Goal: Task Accomplishment & Management: Use online tool/utility

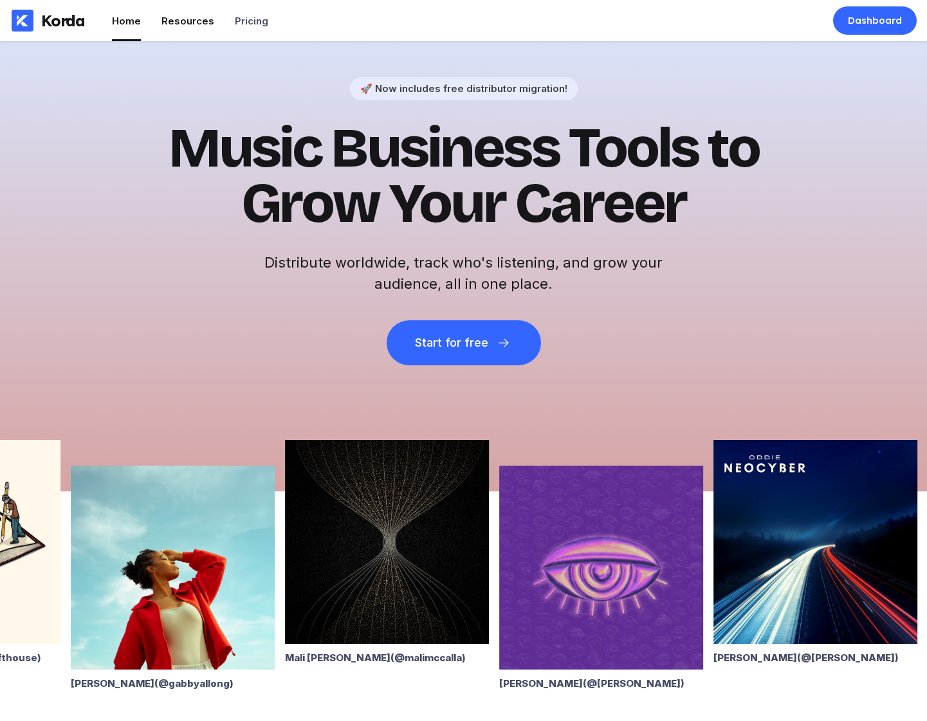
click at [196, 23] on div "Resources" at bounding box center [188, 21] width 53 height 12
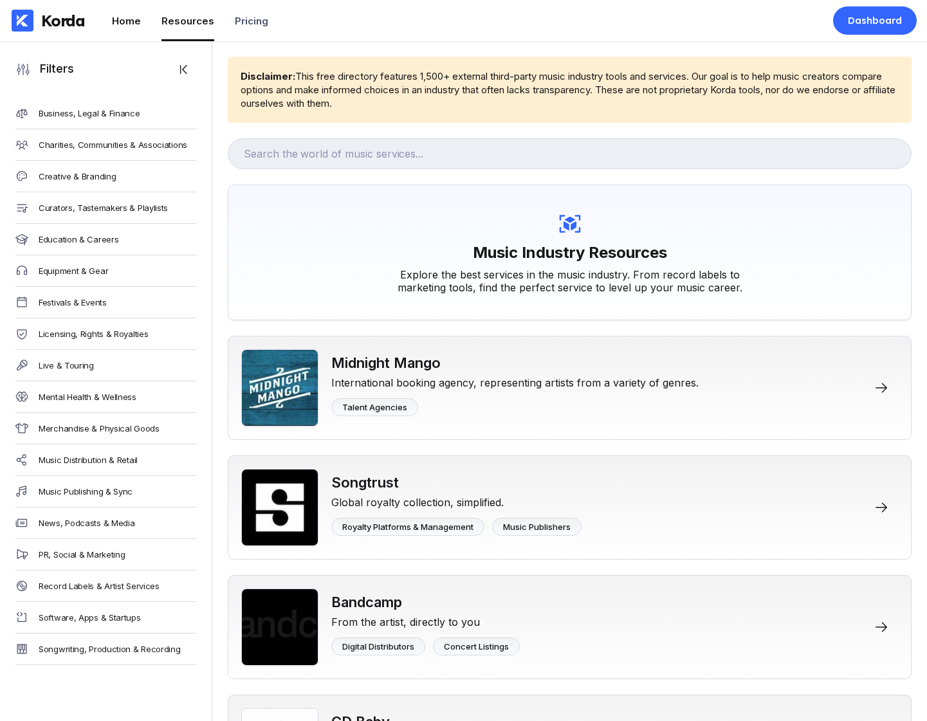
click at [130, 34] on li "Home" at bounding box center [126, 20] width 29 height 41
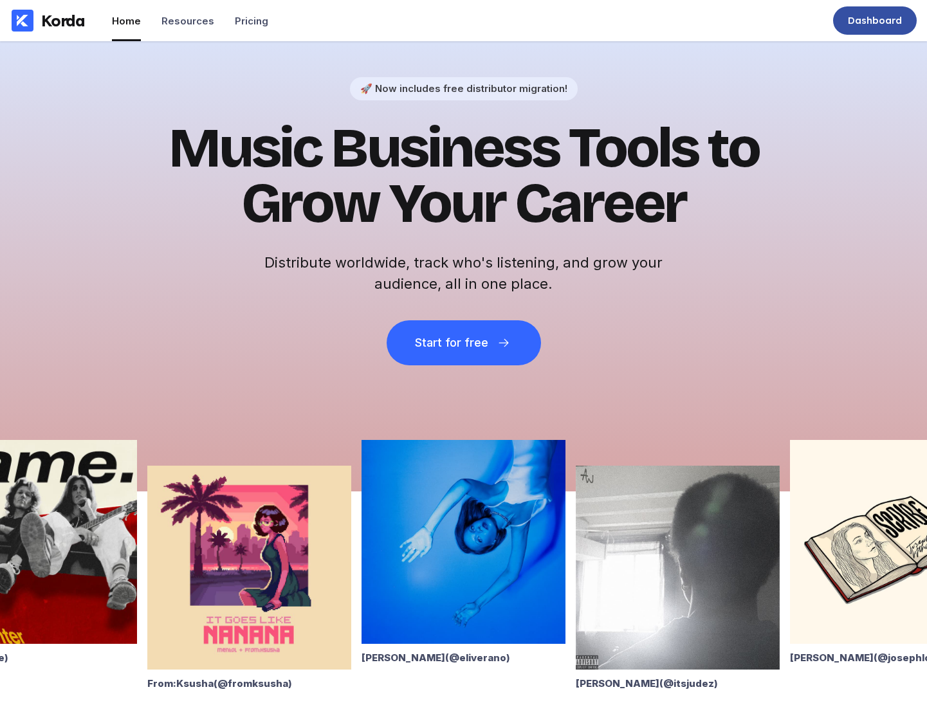
click at [729, 22] on div "Dashboard" at bounding box center [875, 20] width 54 height 13
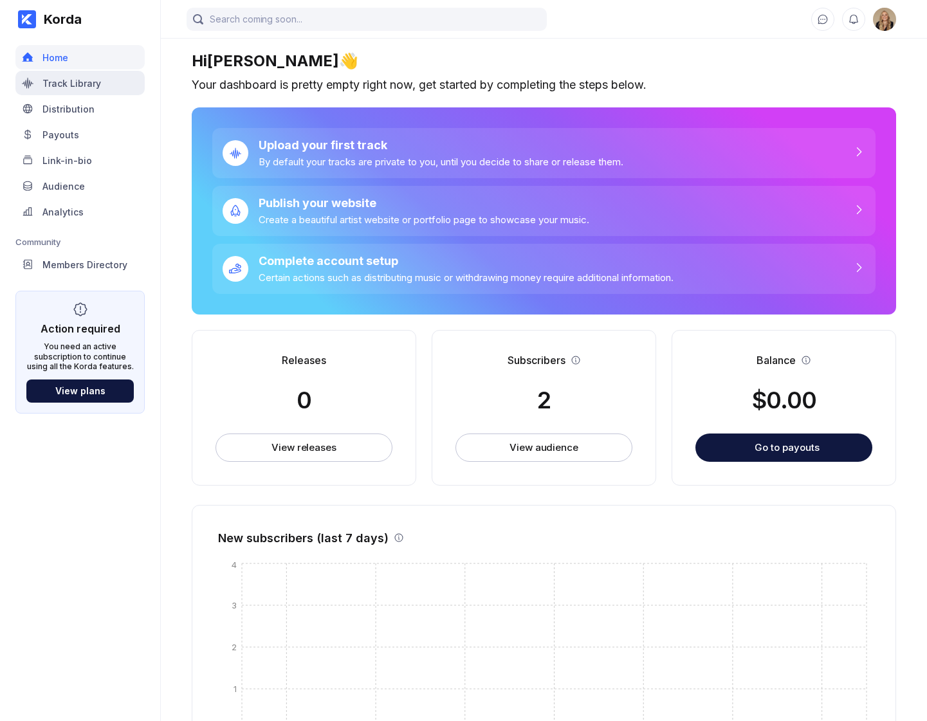
click at [116, 75] on div "Track Library" at bounding box center [79, 83] width 129 height 24
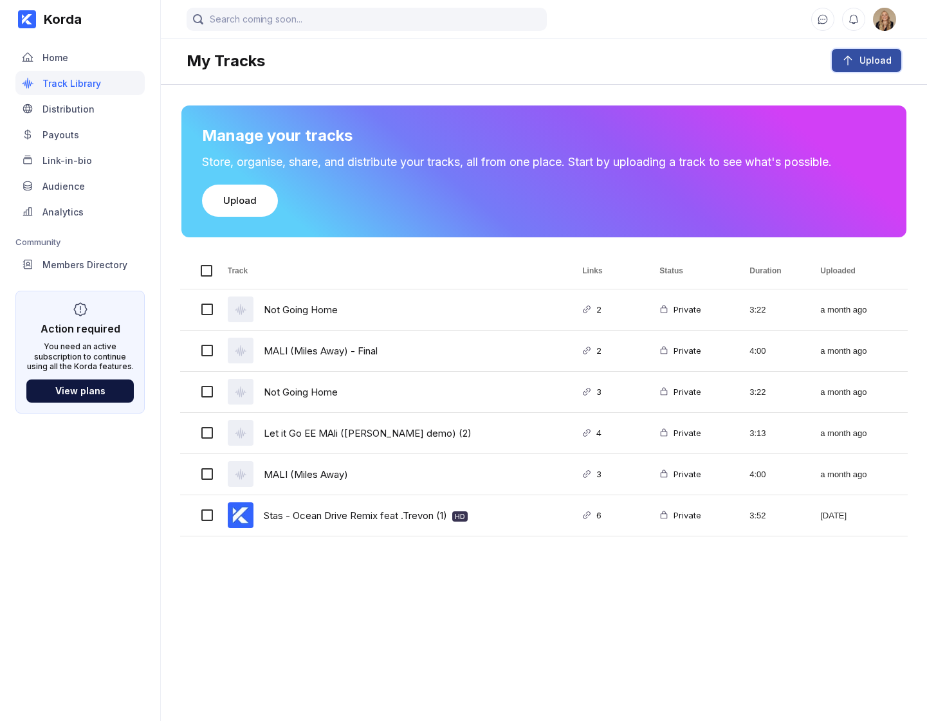
click at [729, 66] on div "Upload" at bounding box center [873, 60] width 37 height 13
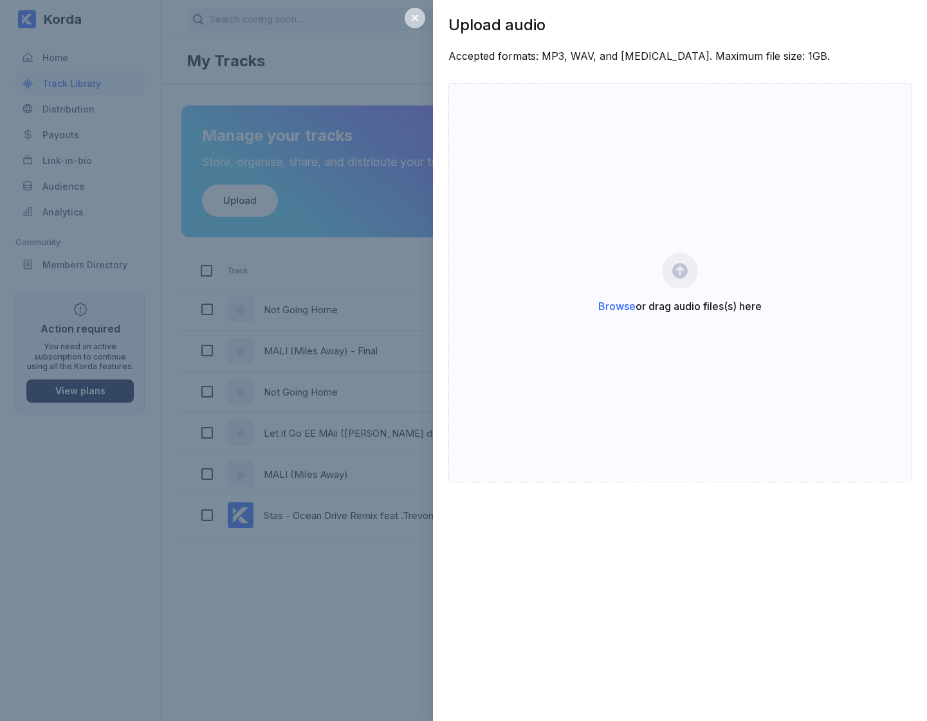
click at [420, 17] on div at bounding box center [415, 18] width 21 height 21
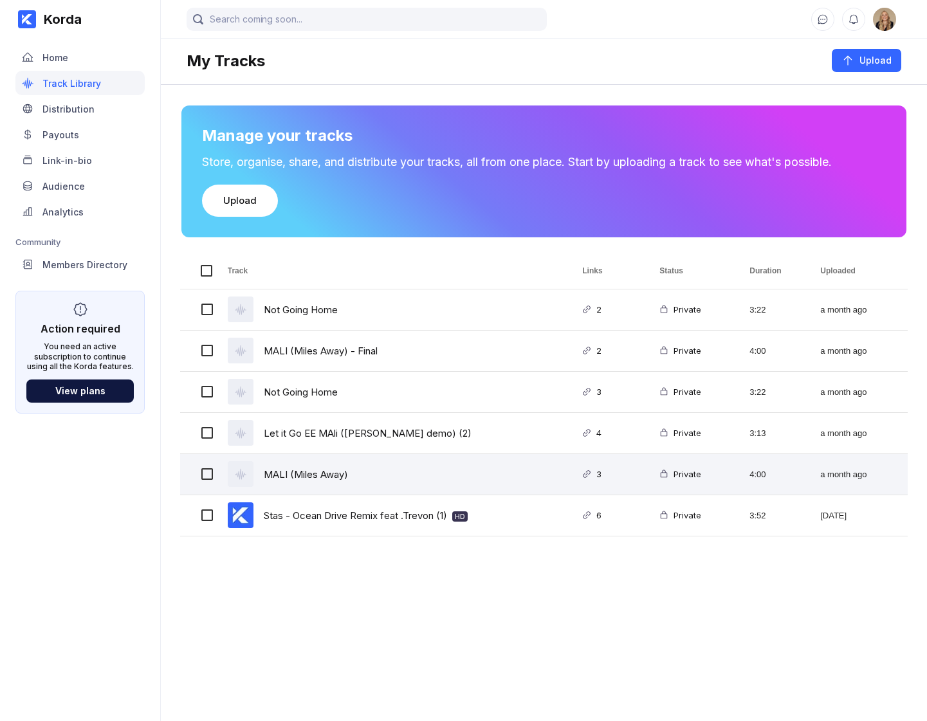
click at [354, 480] on div "MALI (Miles Away)" at bounding box center [389, 474] width 355 height 41
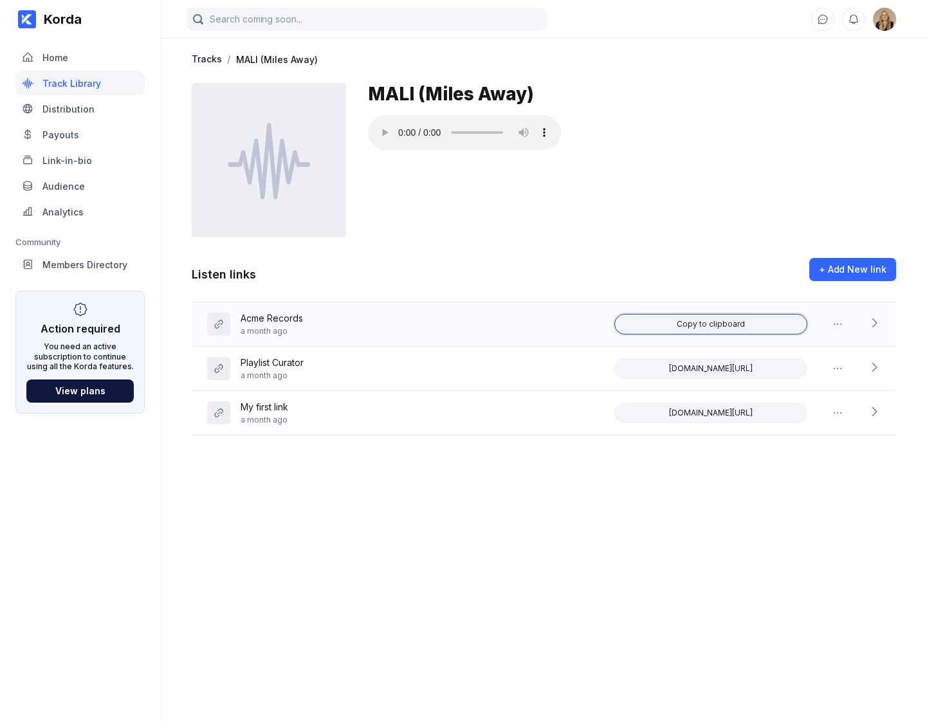
click at [714, 328] on div "Copy to clipboard" at bounding box center [711, 324] width 68 height 10
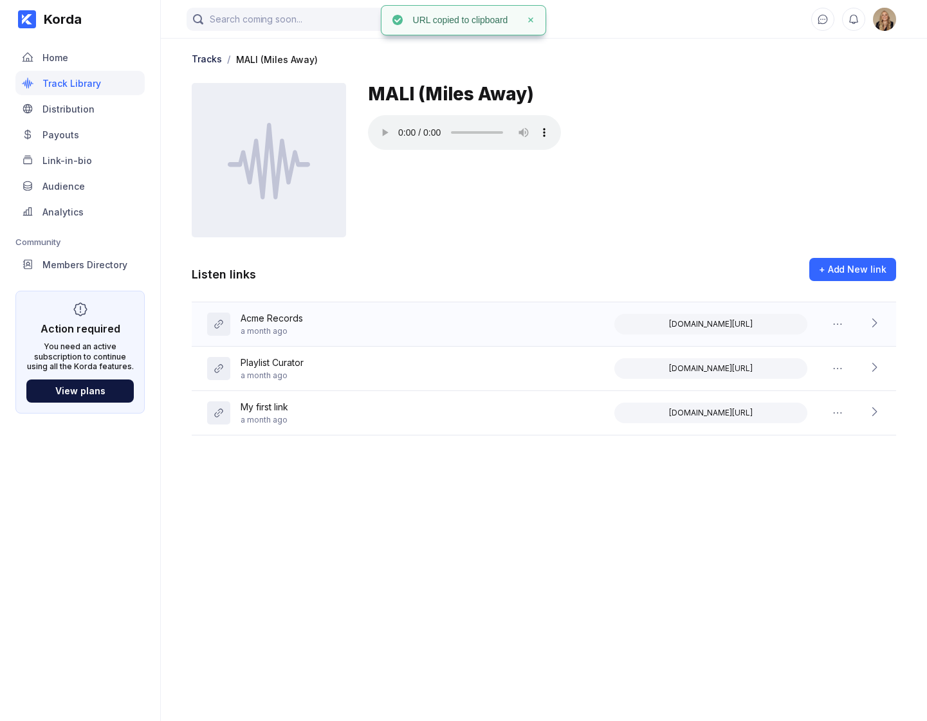
click at [729, 320] on icon at bounding box center [874, 323] width 13 height 13
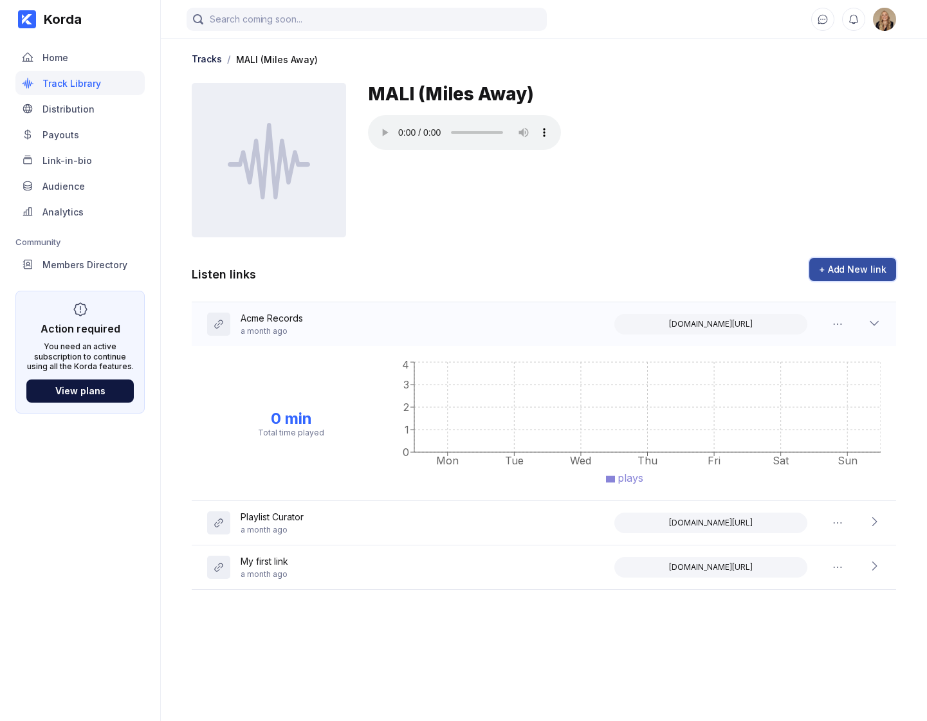
click at [729, 272] on div "+ Add New link" at bounding box center [853, 269] width 68 height 13
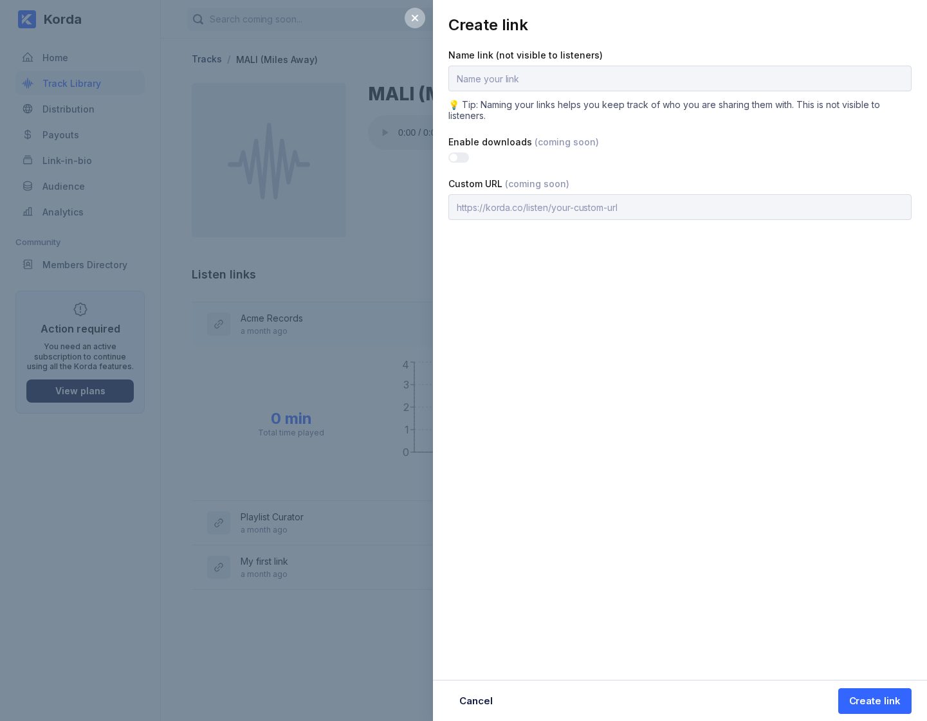
click at [591, 82] on input "text" at bounding box center [680, 79] width 463 height 26
type input "[PERSON_NAME]"
click at [729, 705] on div "Create link" at bounding box center [874, 701] width 51 height 13
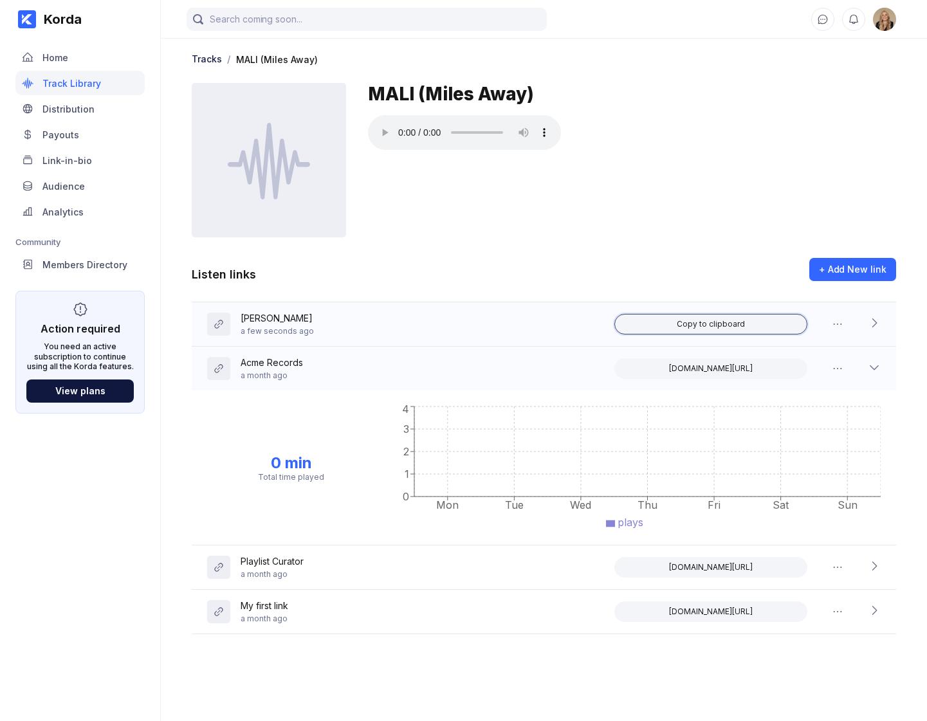
click at [712, 326] on div "Copy to clipboard" at bounding box center [711, 324] width 68 height 10
click at [116, 115] on div "Distribution" at bounding box center [79, 109] width 129 height 24
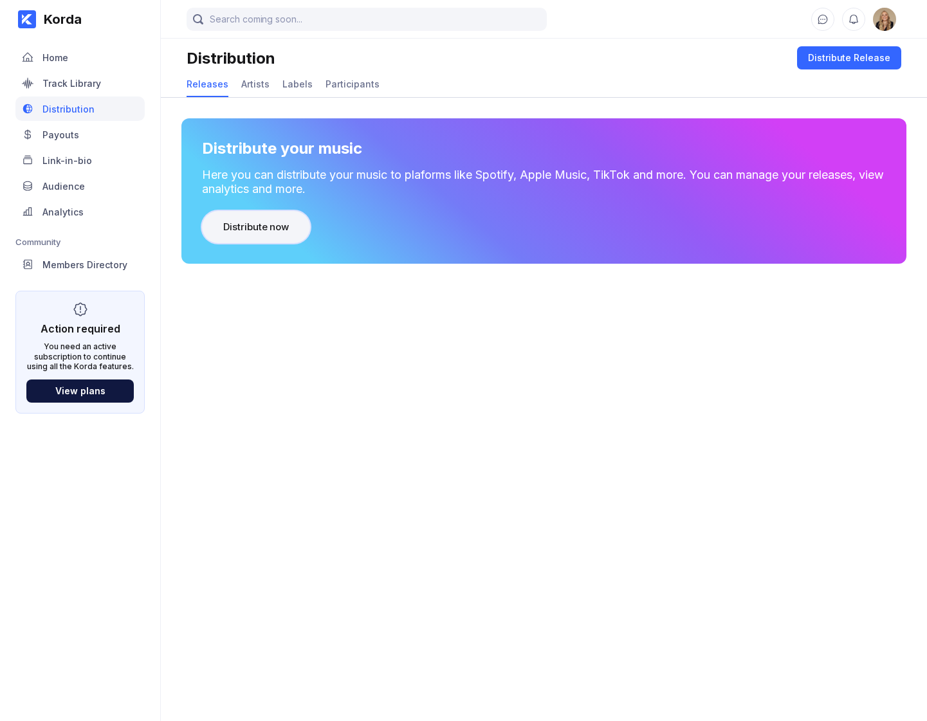
click at [270, 230] on div "Distribute now" at bounding box center [256, 227] width 66 height 13
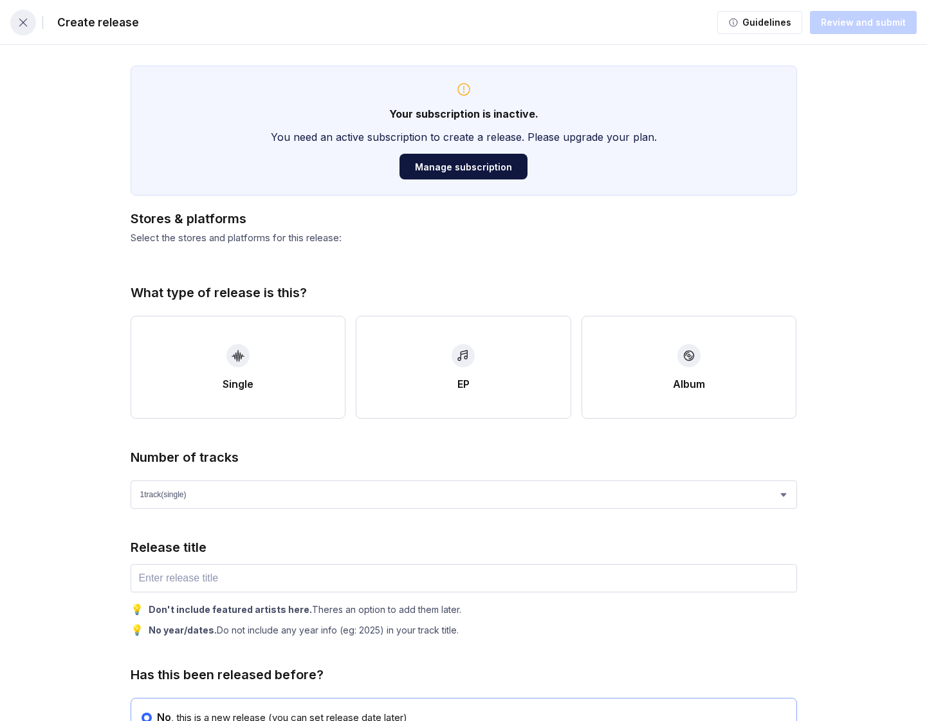
click at [24, 23] on icon "button" at bounding box center [23, 22] width 8 height 8
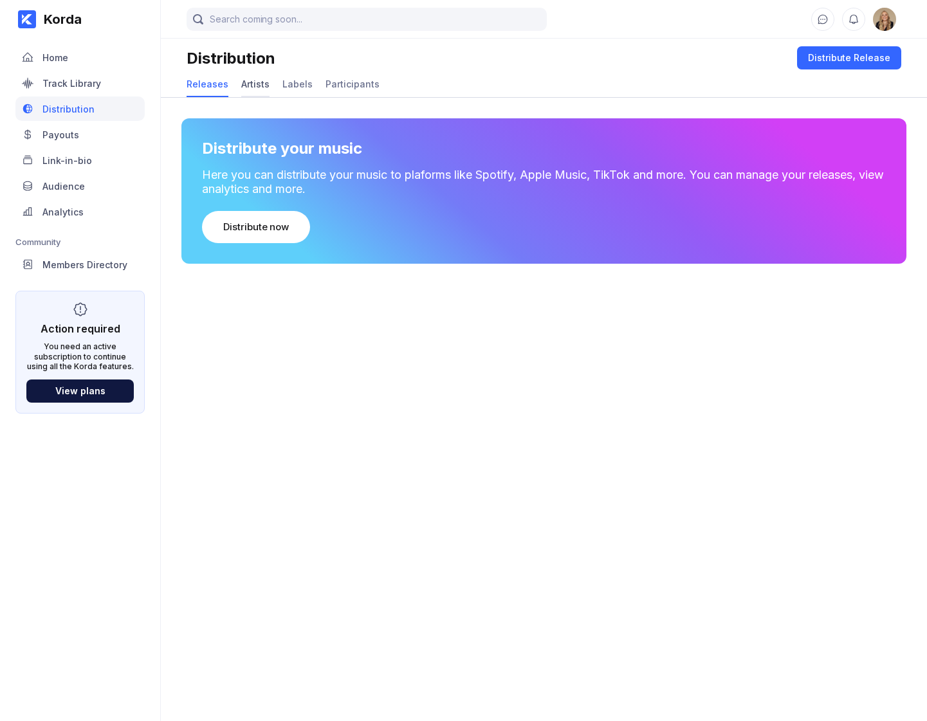
click at [252, 86] on div "Artists" at bounding box center [255, 84] width 28 height 11
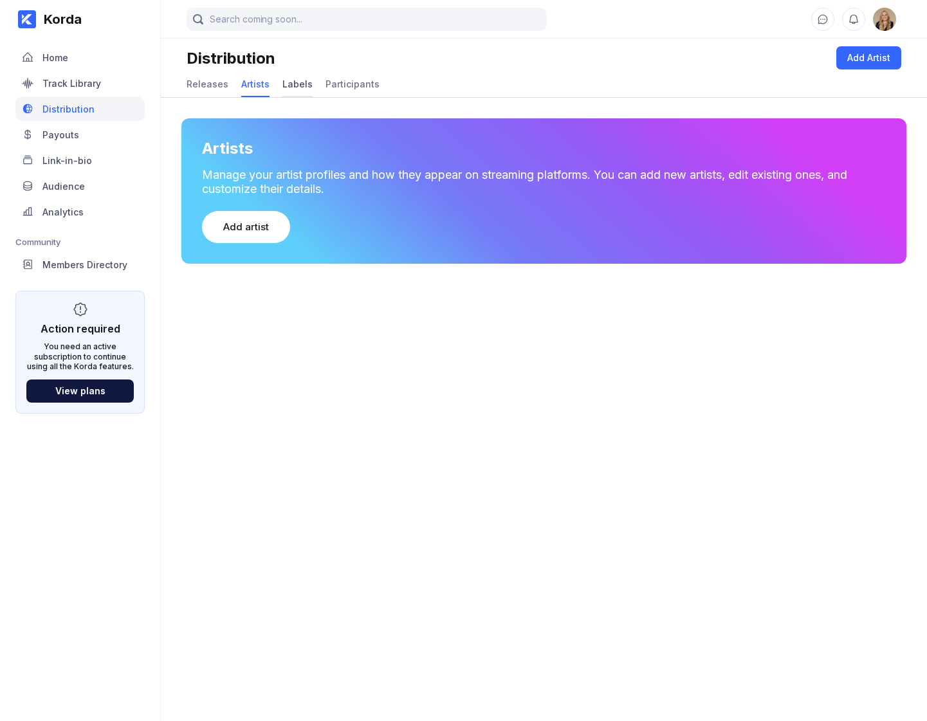
click at [284, 86] on div "Labels" at bounding box center [298, 84] width 30 height 11
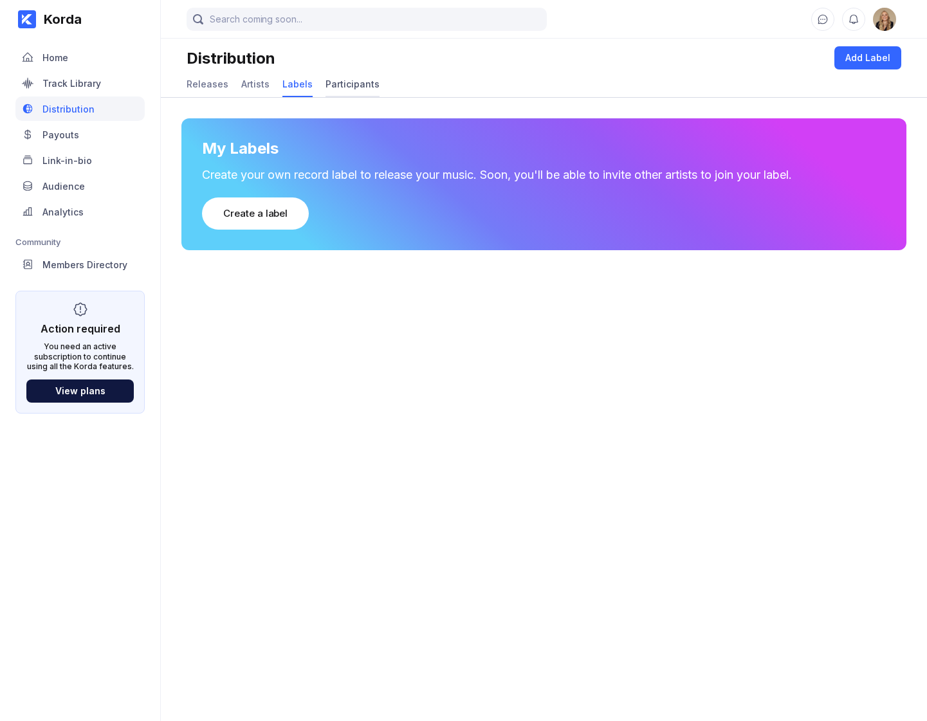
click at [363, 79] on div "Participants" at bounding box center [353, 84] width 54 height 11
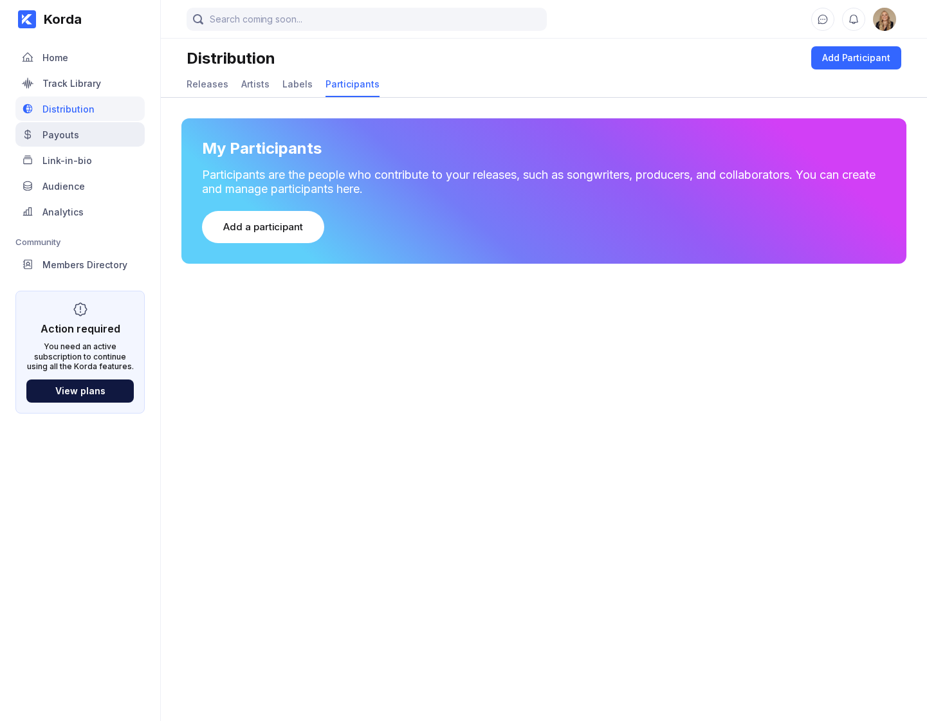
click at [91, 142] on div "Payouts" at bounding box center [79, 134] width 129 height 24
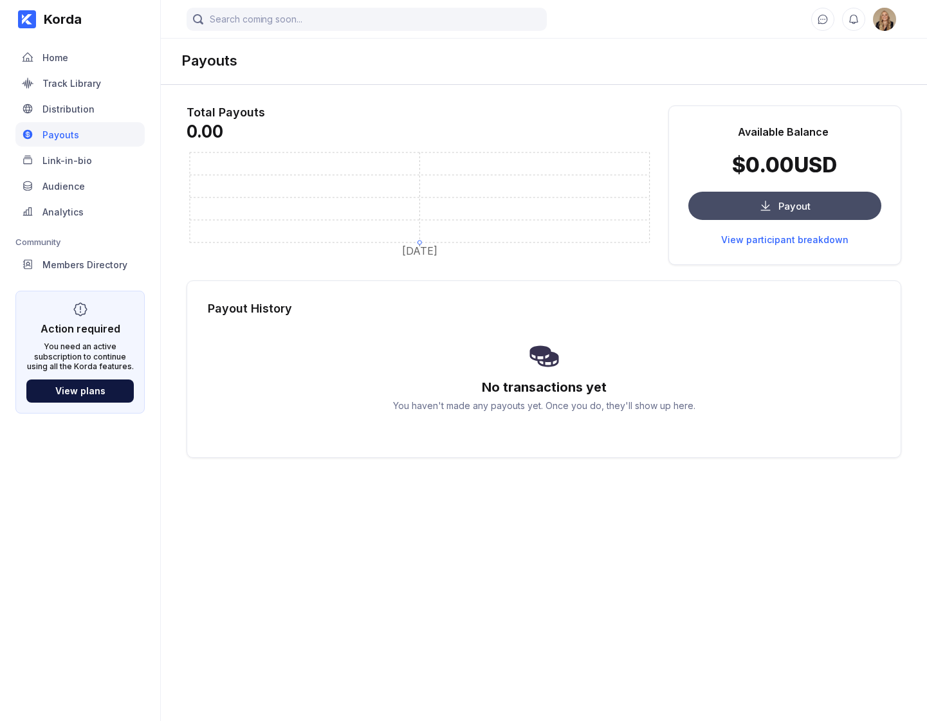
click at [729, 206] on div "Payout" at bounding box center [795, 206] width 32 height 12
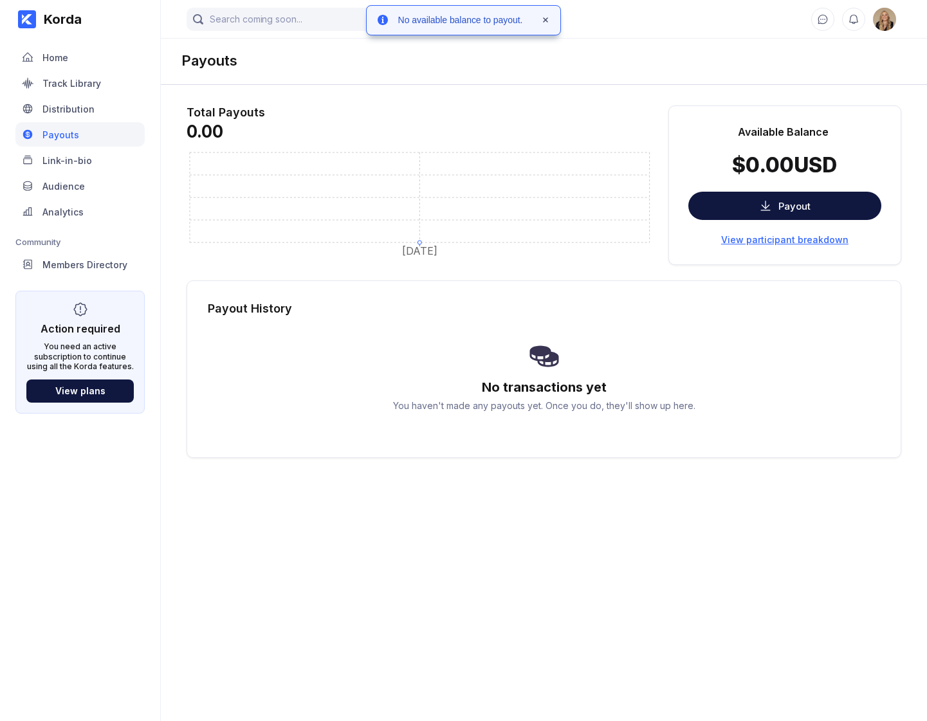
click at [729, 238] on div "View participant breakdown" at bounding box center [784, 239] width 127 height 11
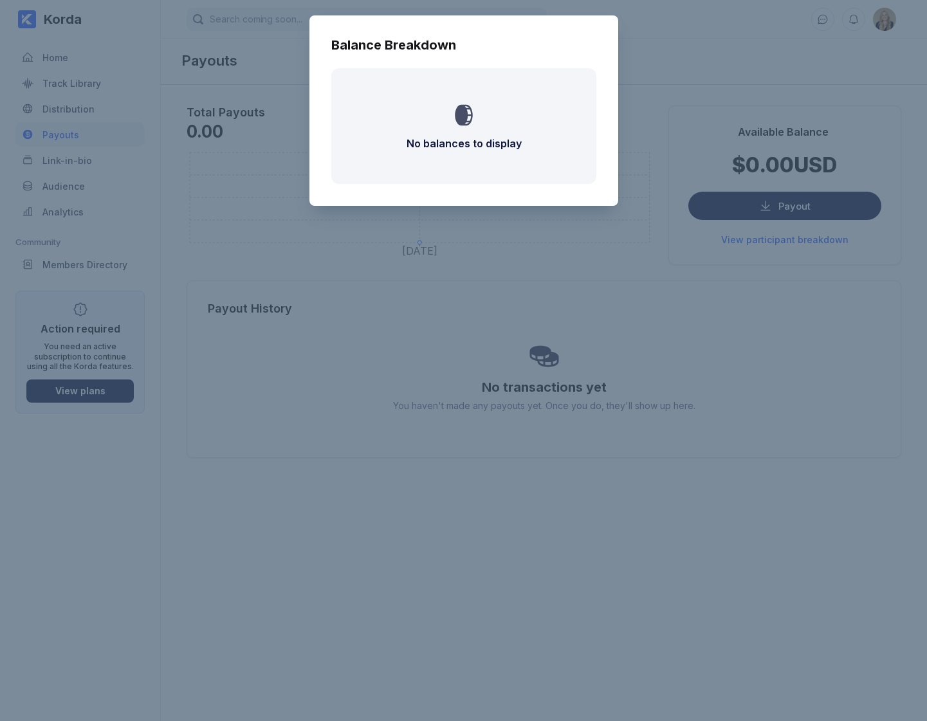
click at [667, 72] on div "Balance Breakdown No balances to display" at bounding box center [463, 360] width 927 height 721
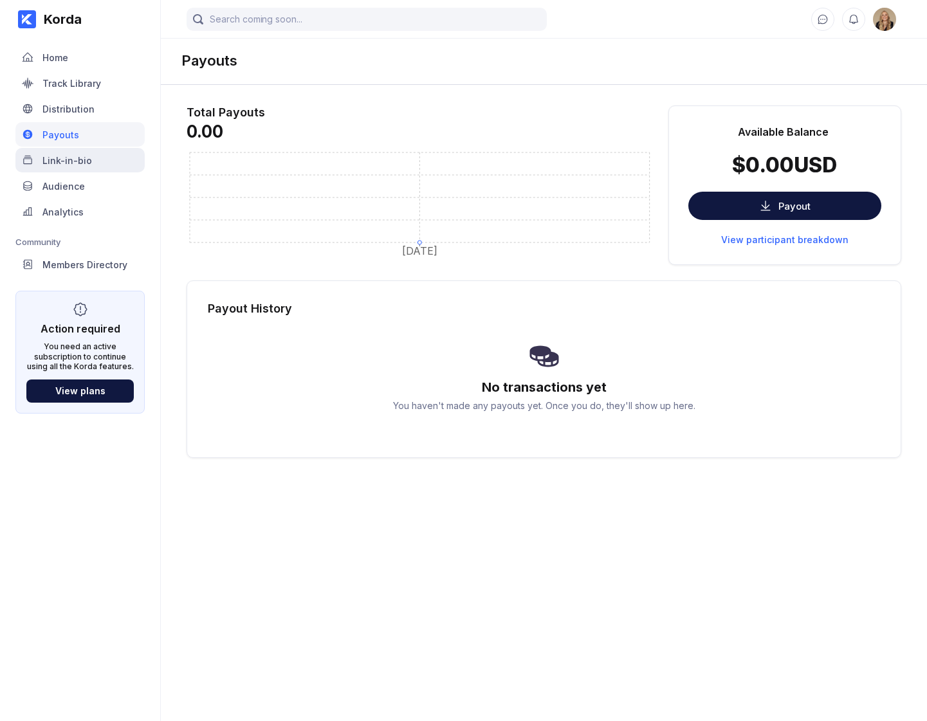
click at [61, 165] on div "Link-in-bio" at bounding box center [67, 160] width 50 height 11
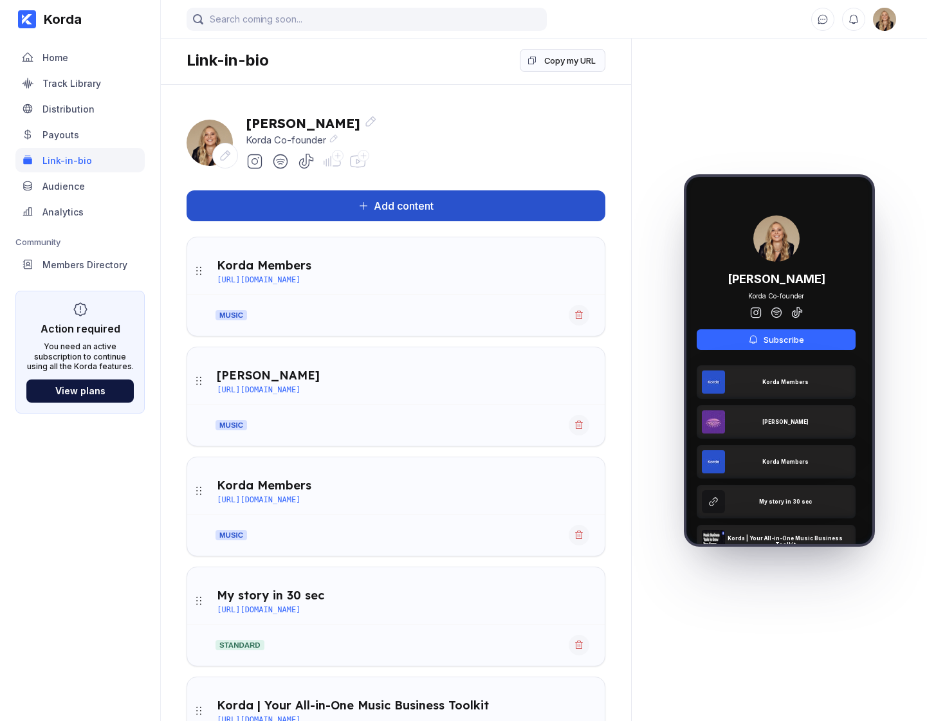
click at [465, 194] on button "Add content" at bounding box center [396, 205] width 419 height 31
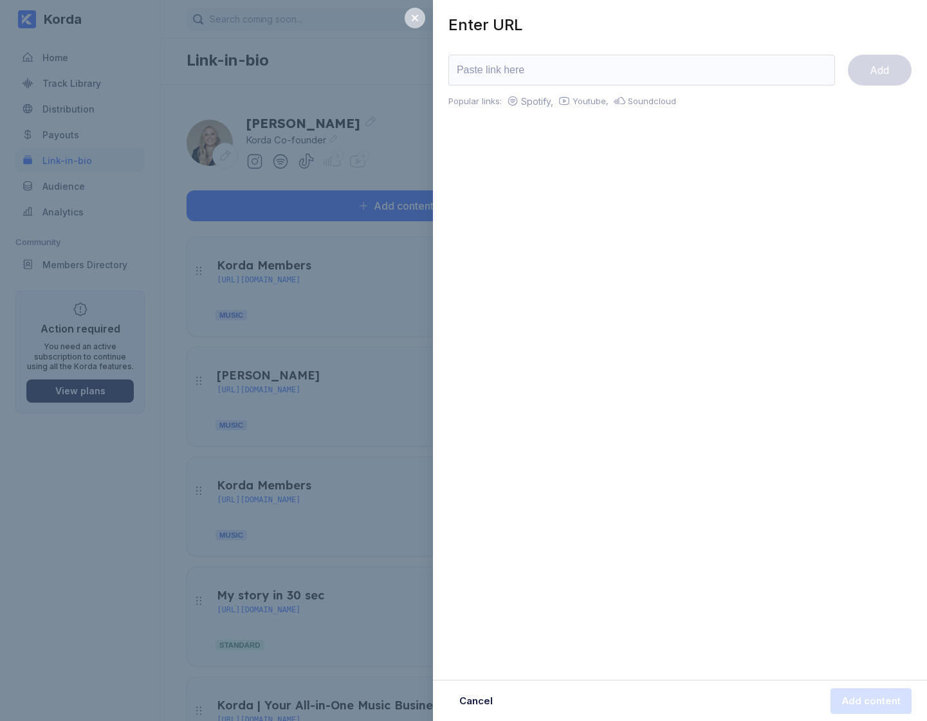
click at [414, 25] on div at bounding box center [415, 18] width 21 height 21
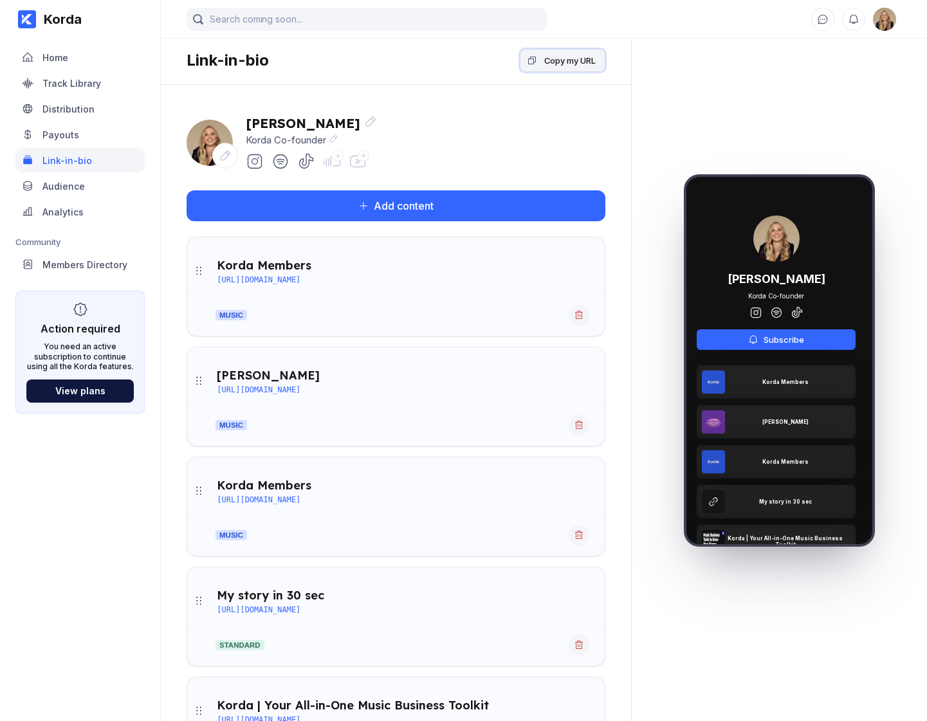
click at [586, 57] on div "Copy my URL" at bounding box center [569, 60] width 51 height 13
click at [97, 185] on div "Audience" at bounding box center [79, 186] width 129 height 24
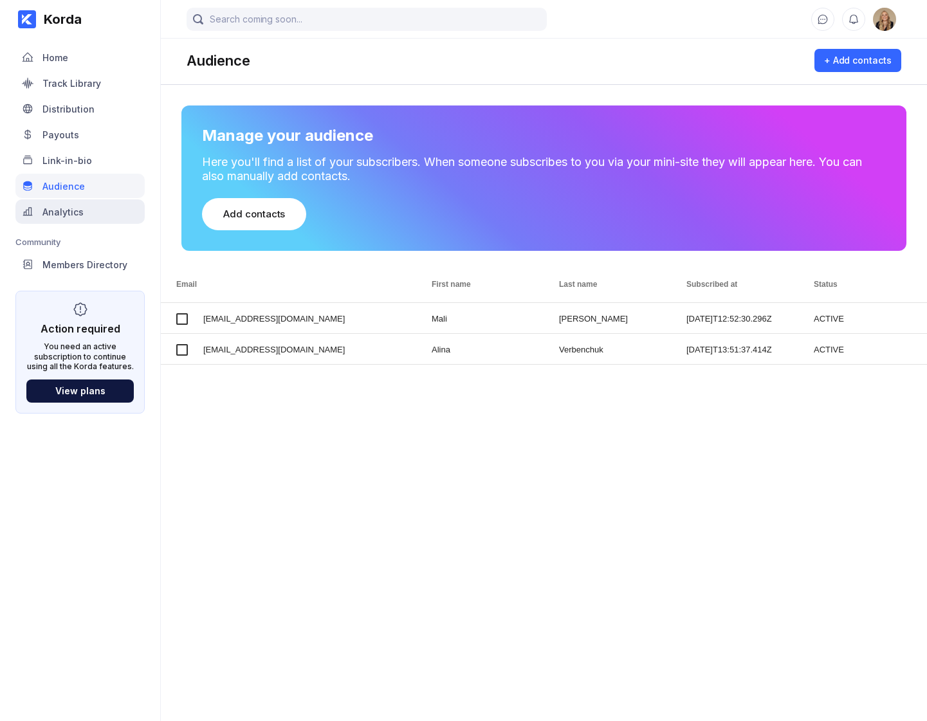
click at [68, 218] on div "Analytics" at bounding box center [79, 211] width 129 height 24
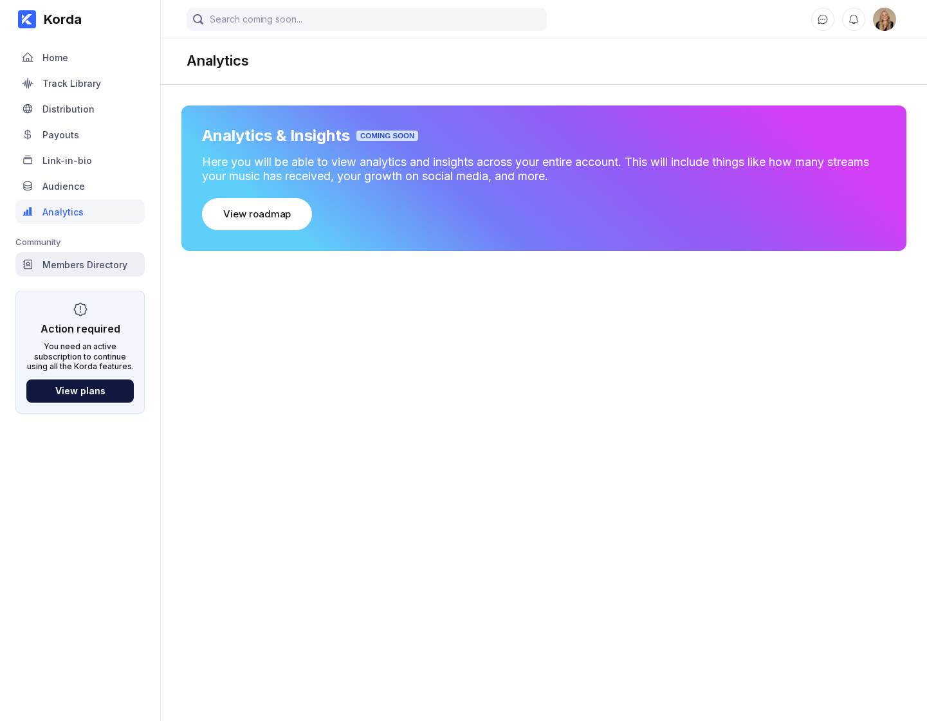
click at [106, 259] on div "Members Directory" at bounding box center [84, 264] width 85 height 11
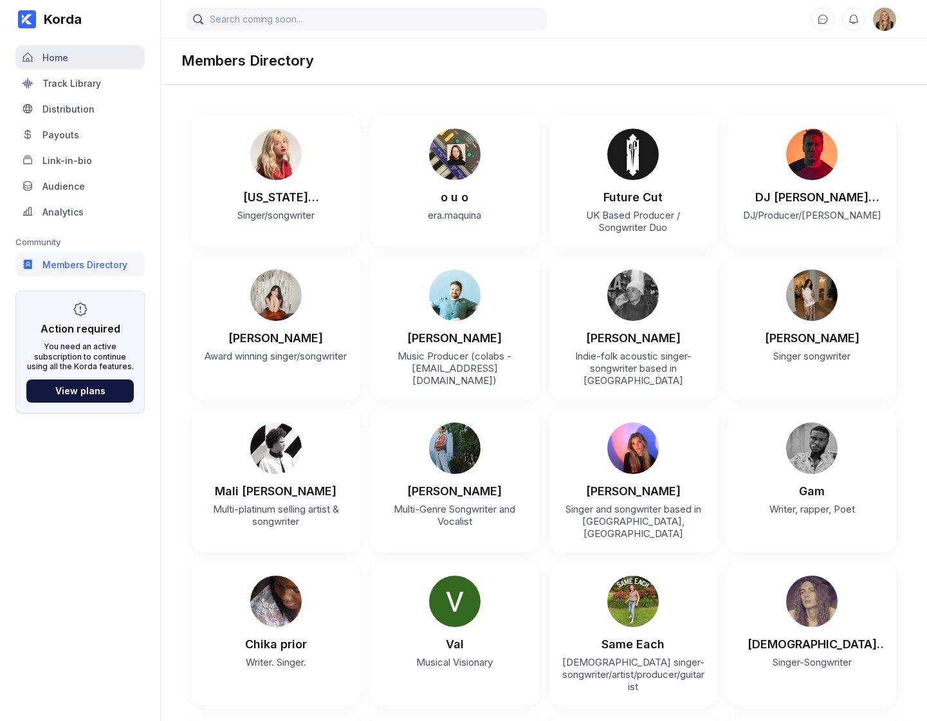
click at [106, 56] on div "Home" at bounding box center [79, 57] width 129 height 24
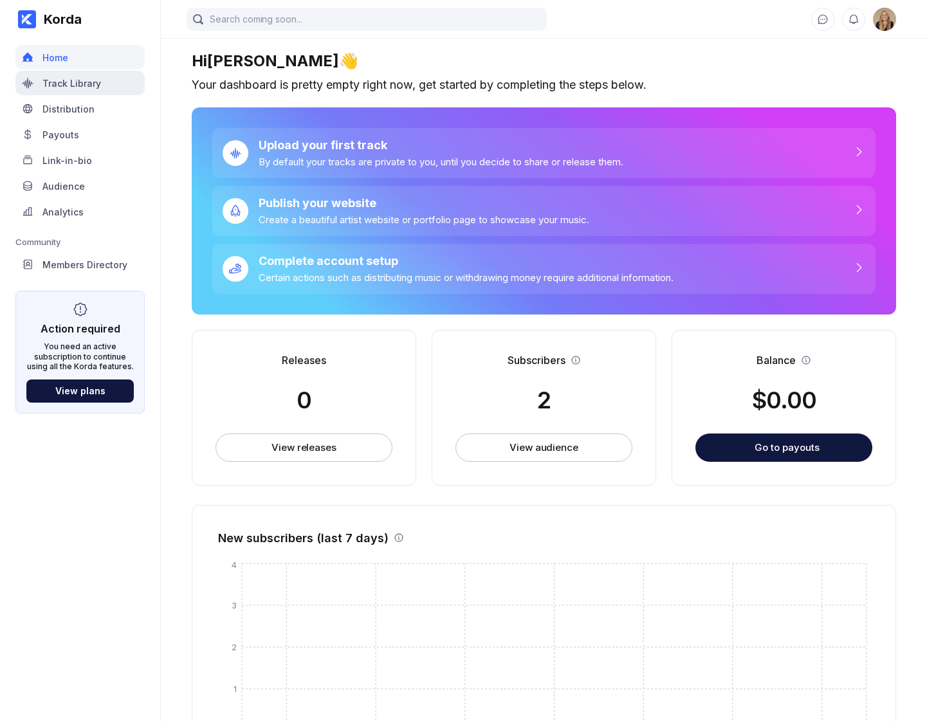
click at [92, 93] on div "Track Library" at bounding box center [79, 83] width 129 height 24
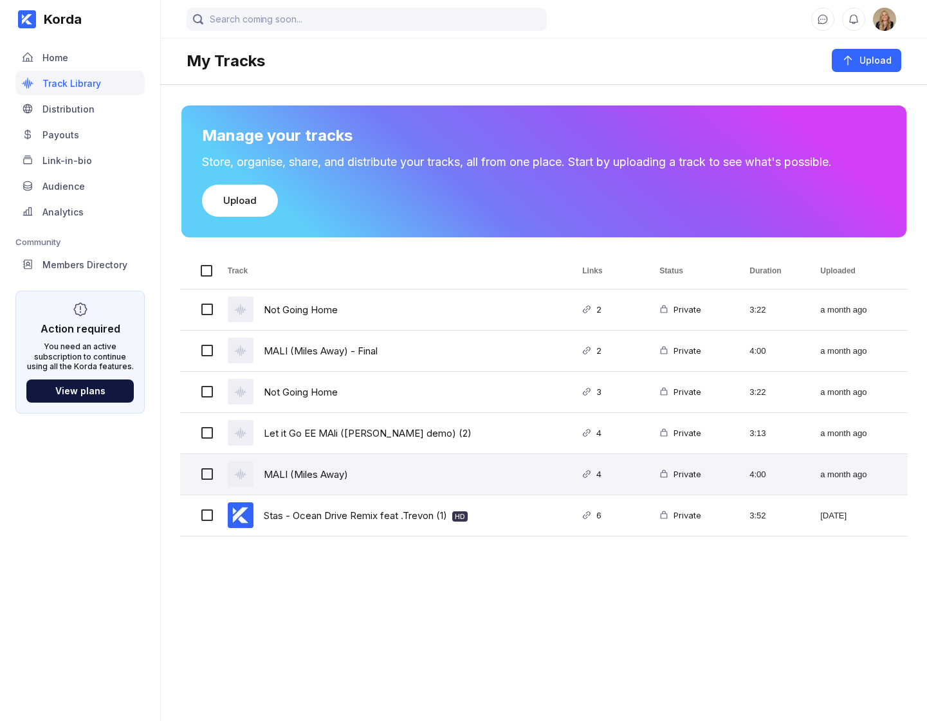
click at [306, 474] on div "MALI (Miles Away)" at bounding box center [306, 474] width 84 height 30
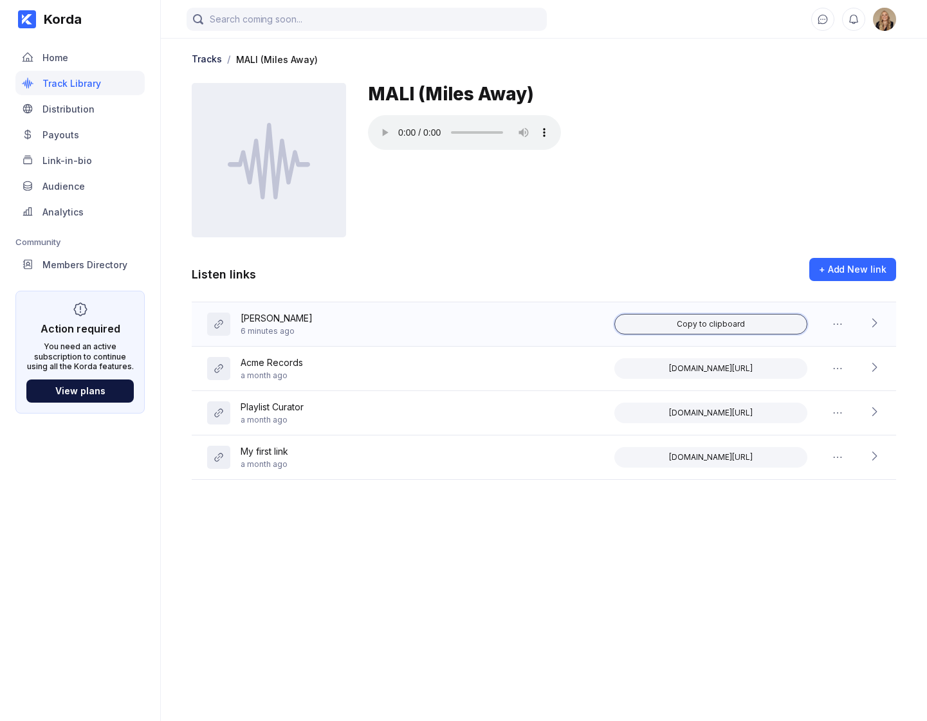
click at [712, 326] on div "Copy to clipboard" at bounding box center [711, 324] width 68 height 10
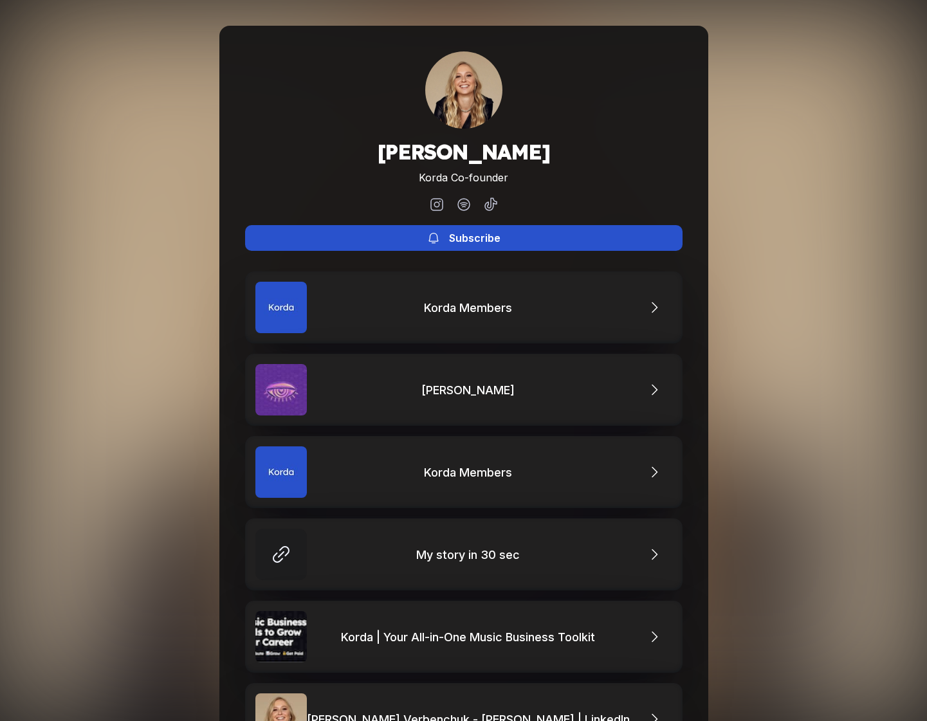
click at [432, 240] on icon at bounding box center [433, 238] width 13 height 13
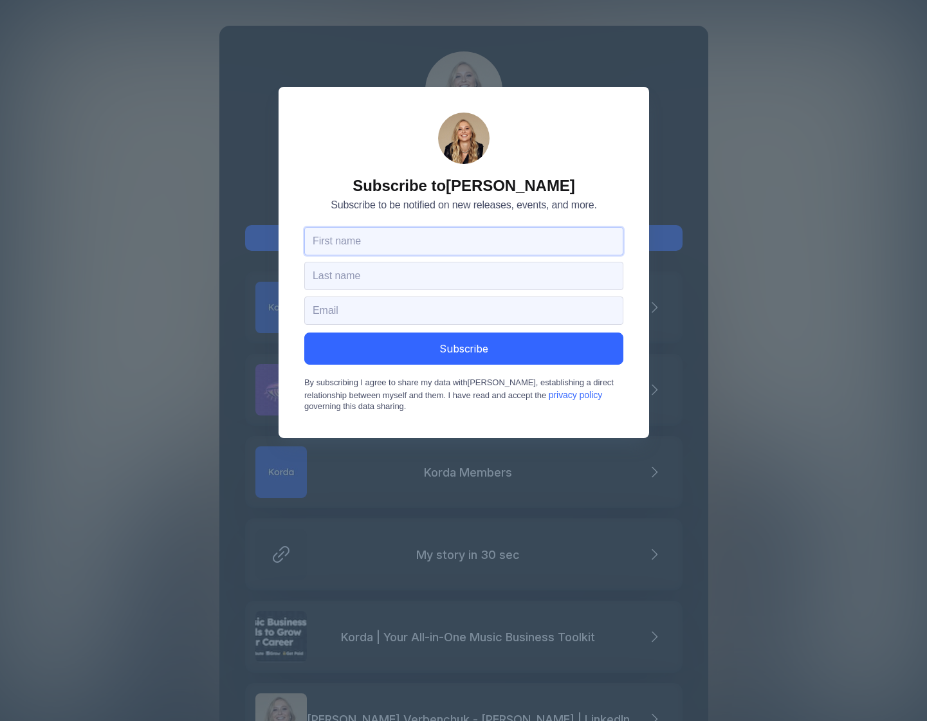
click at [347, 243] on input "text" at bounding box center [463, 241] width 319 height 28
click at [243, 443] on div "Subscribe to Alina Verbenchuk Subscribe to be notified on new releases, events,…" at bounding box center [463, 360] width 927 height 721
